Goal: Transaction & Acquisition: Purchase product/service

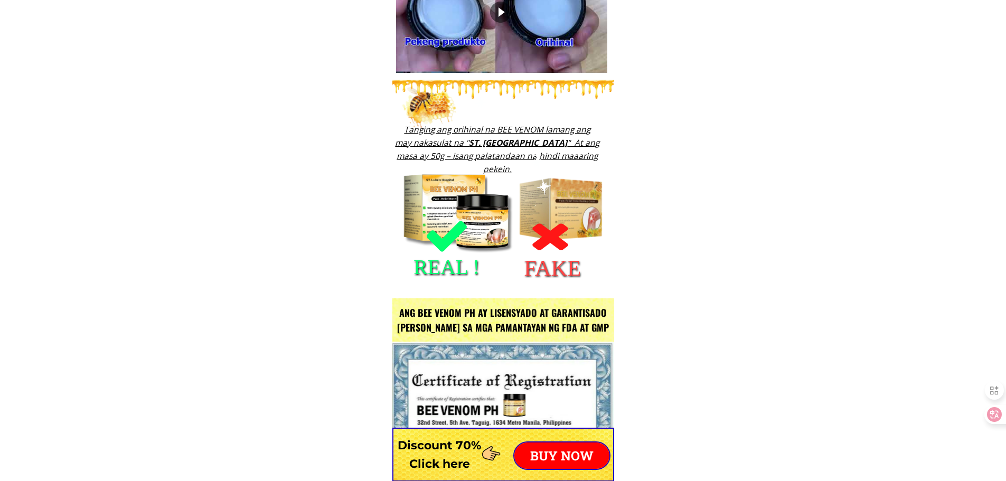
type input "Roberto Velasquez"
type input "09605164802"
type input "8 Sander St. GORDON Heights. Olongapo"
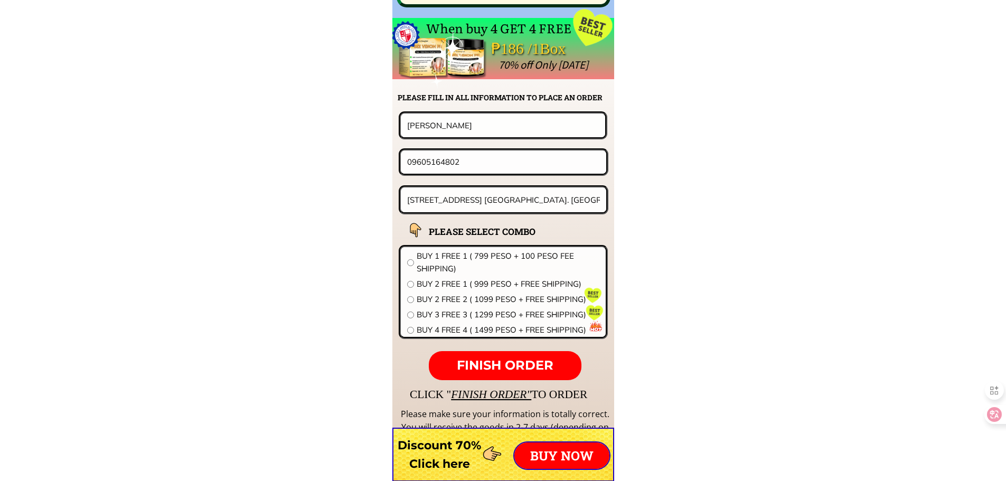
scroll to position [8285, 0]
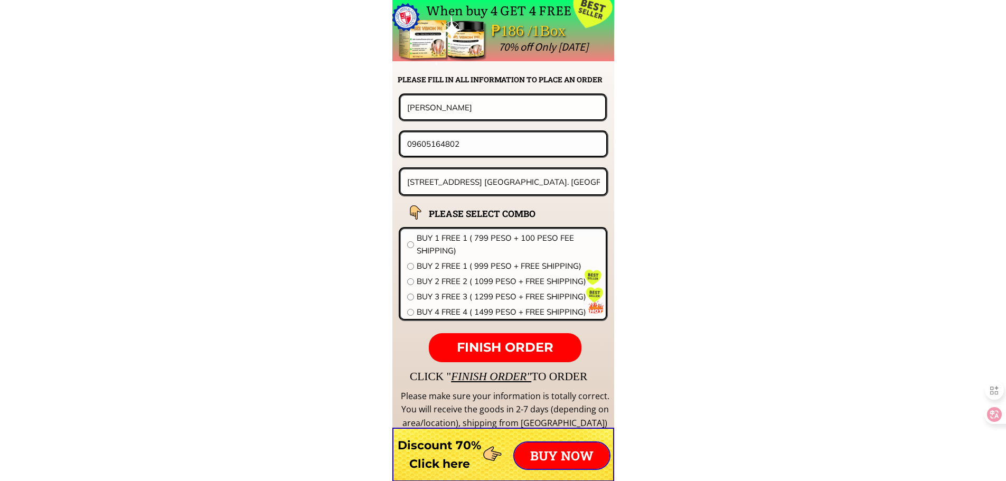
drag, startPoint x: 396, startPoint y: 109, endPoint x: 236, endPoint y: 117, distance: 160.2
paste input "09618587173"
type input "09618587173"
paste input "18587173"
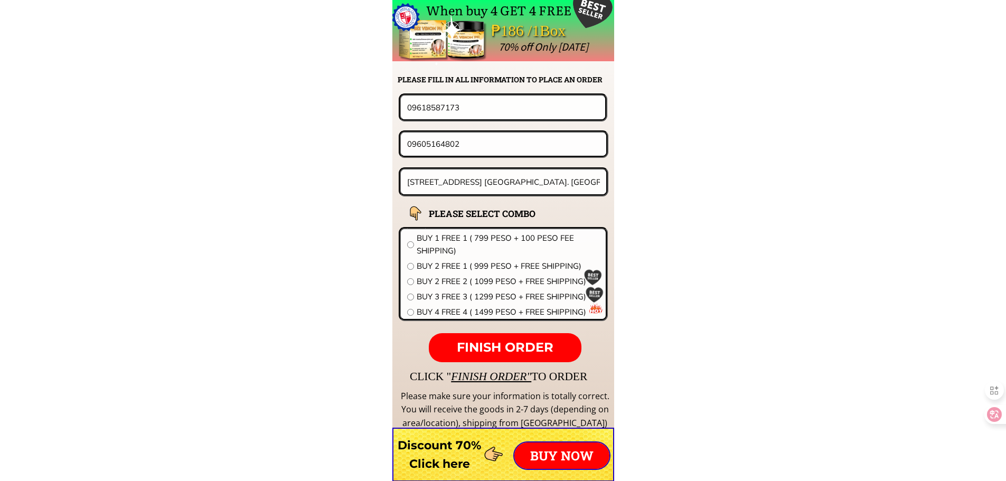
drag, startPoint x: 464, startPoint y: 144, endPoint x: 345, endPoint y: 155, distance: 118.8
type input "09618587173"
drag, startPoint x: 483, startPoint y: 118, endPoint x: 177, endPoint y: 119, distance: 305.2
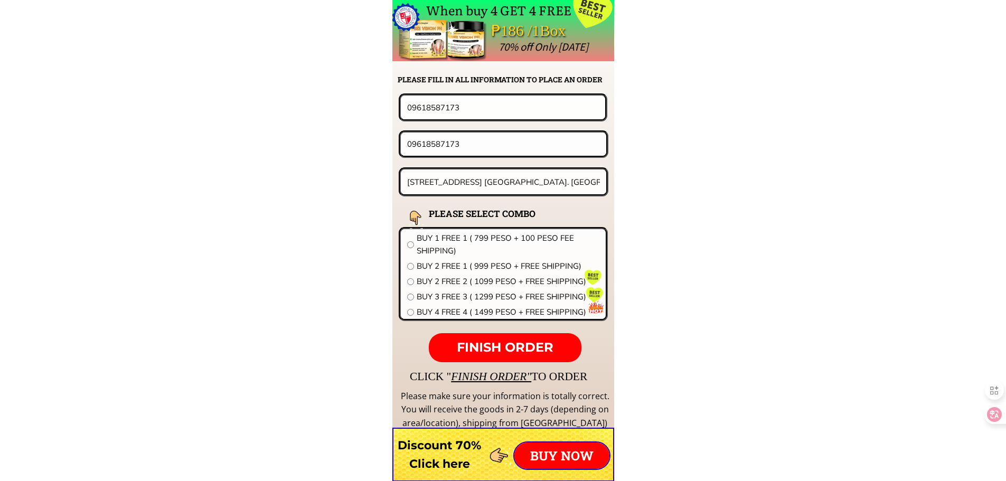
paste input "Pines Lobete"
type input "Pines Lobete"
click at [487, 186] on input "8 Sander St. GORDON Heights. Olongapo" at bounding box center [503, 181] width 199 height 25
paste input "551 [PERSON_NAME] Subdivision [PERSON_NAME], [GEOGRAPHIC_DATA],[GEOGRAPHIC_DATA]"
type input "551 [PERSON_NAME] Subdivision [PERSON_NAME], [GEOGRAPHIC_DATA],[GEOGRAPHIC_DATA]"
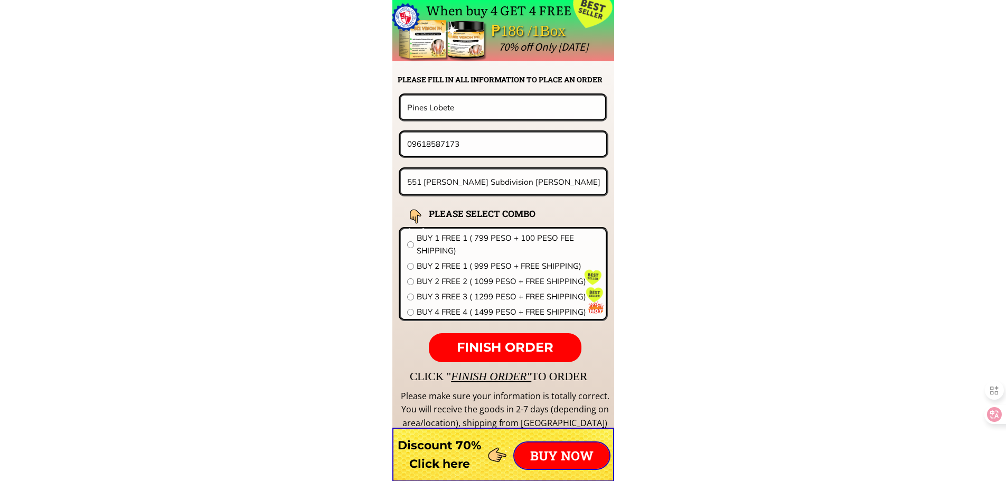
click at [527, 308] on span "BUY 4 FREE 4 ( 1499 PESO + FREE SHIPPING)" at bounding box center [508, 312] width 183 height 13
radio input "true"
click at [497, 331] on form "FINISH ORDER Pines Lobete 09618587173 551 [PERSON_NAME] Subdivision [PERSON_NAM…" at bounding box center [437, 227] width 342 height 269
click at [497, 340] on span "FINISH ORDER" at bounding box center [505, 347] width 97 height 15
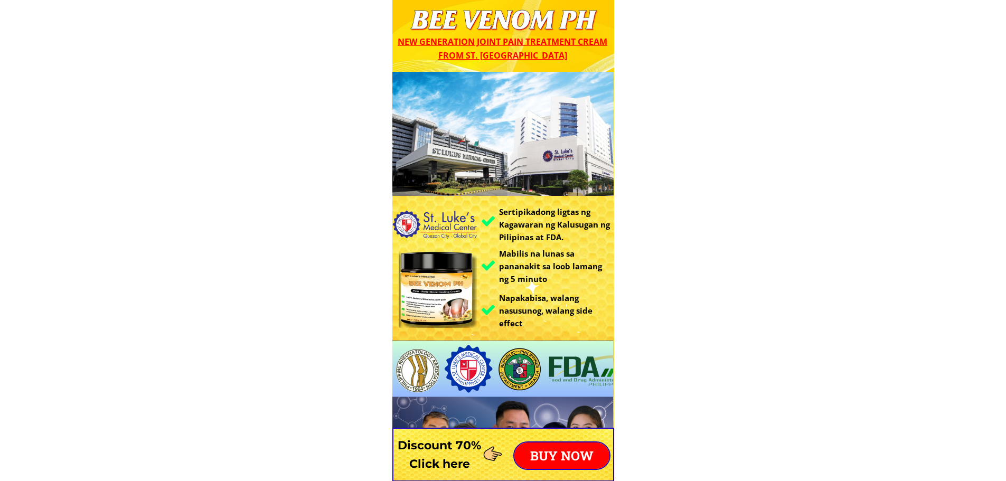
click at [572, 446] on p "BUY NOW" at bounding box center [561, 455] width 95 height 26
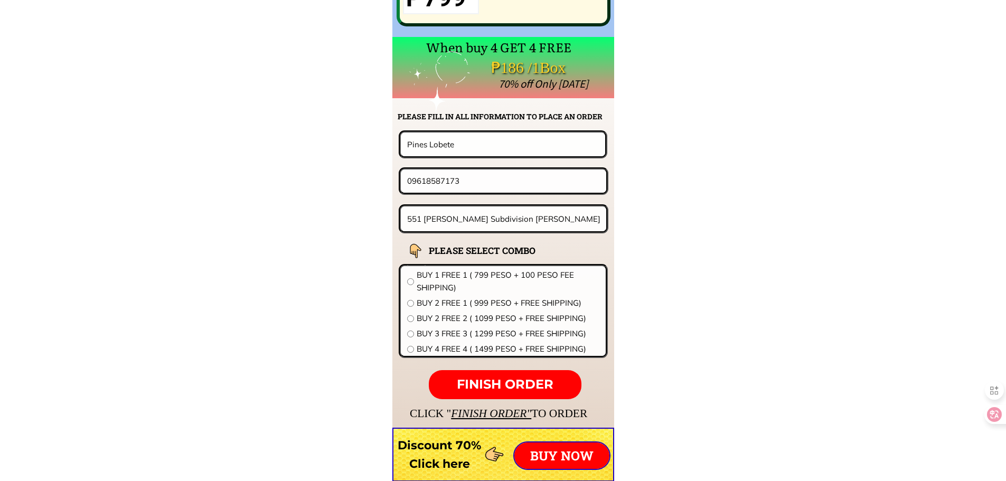
scroll to position [8285, 0]
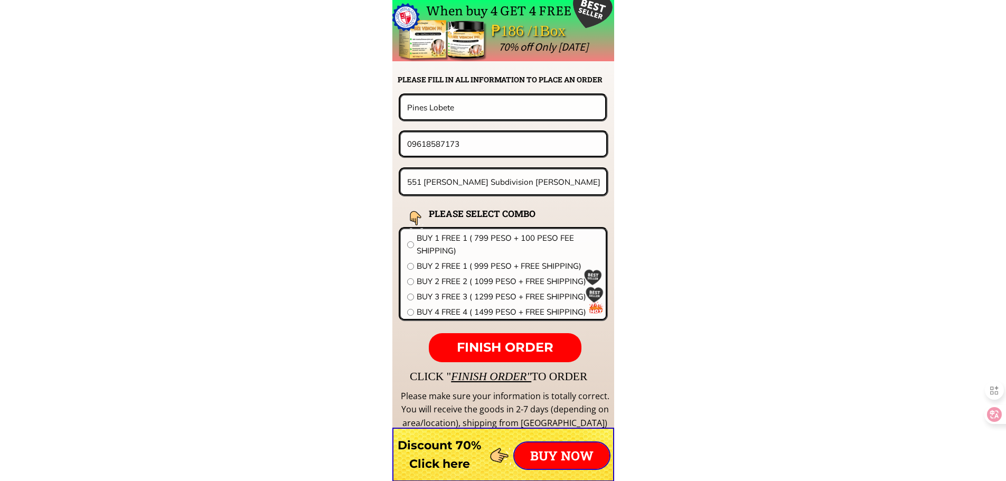
drag, startPoint x: 489, startPoint y: 139, endPoint x: 412, endPoint y: 161, distance: 79.9
click at [412, 161] on form "FINISH ORDER Pines Lobete 09618587173 551 [PERSON_NAME] Subdivision [PERSON_NAM…" at bounding box center [437, 227] width 342 height 269
paste input "270171415"
type input "09270171415"
drag, startPoint x: 472, startPoint y: 111, endPoint x: 266, endPoint y: 111, distance: 205.9
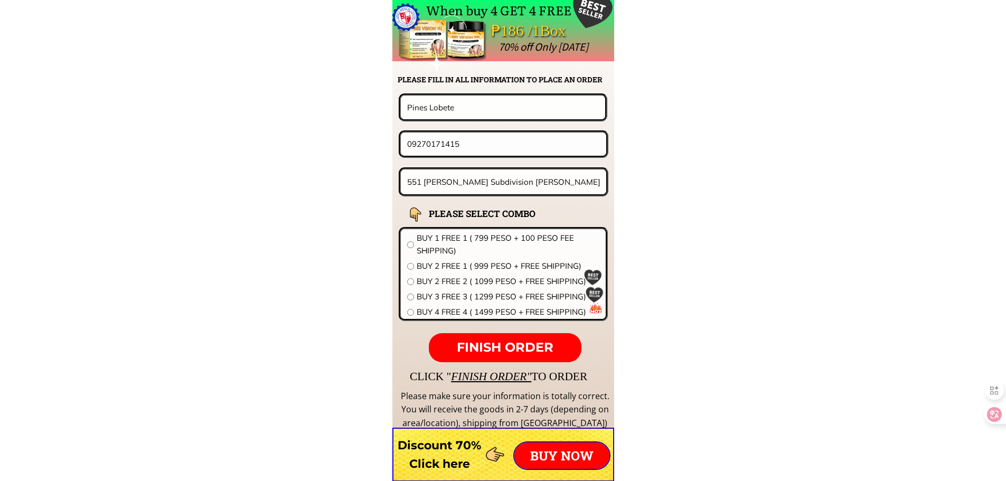
paste input "[PERSON_NAME]"
type input "[PERSON_NAME]"
click at [497, 178] on input "551 [PERSON_NAME] Subdivision [PERSON_NAME], [GEOGRAPHIC_DATA],[GEOGRAPHIC_DATA]" at bounding box center [503, 181] width 199 height 25
paste input "Blk 3 Lot 4&5 Phil Era-Ville 1 MHDel Piar Ext [GEOGRAPHIC_DATA][PERSON_NAME] ,[…"
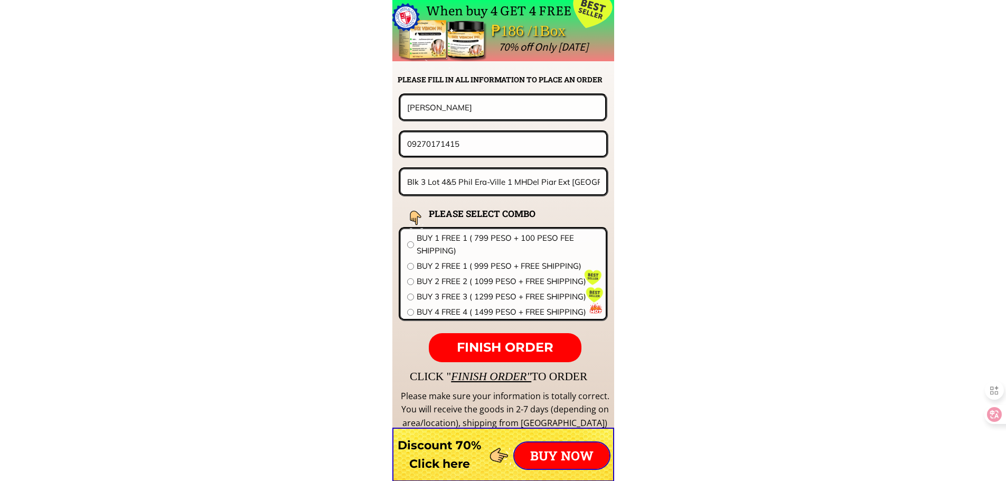
scroll to position [0, 59]
type input "Blk 3 Lot 4&5 Phil Era-Ville 1 MHDel Piar Ext [GEOGRAPHIC_DATA][PERSON_NAME] ,[…"
click at [460, 266] on span "BUY 2 FREE 1 ( 999 PESO + FREE SHIPPING)" at bounding box center [508, 266] width 183 height 13
radio input "true"
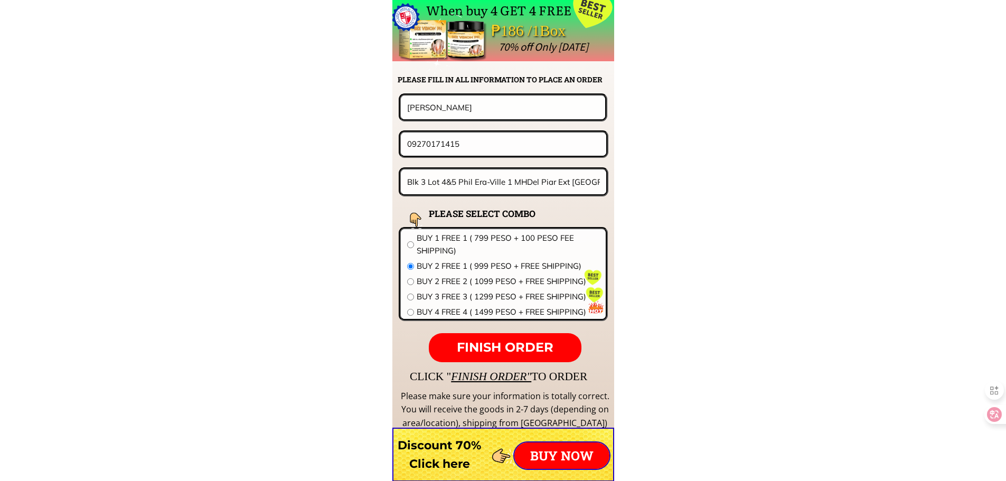
click at [494, 345] on span "FINISH ORDER" at bounding box center [505, 347] width 97 height 15
